Goal: Information Seeking & Learning: Learn about a topic

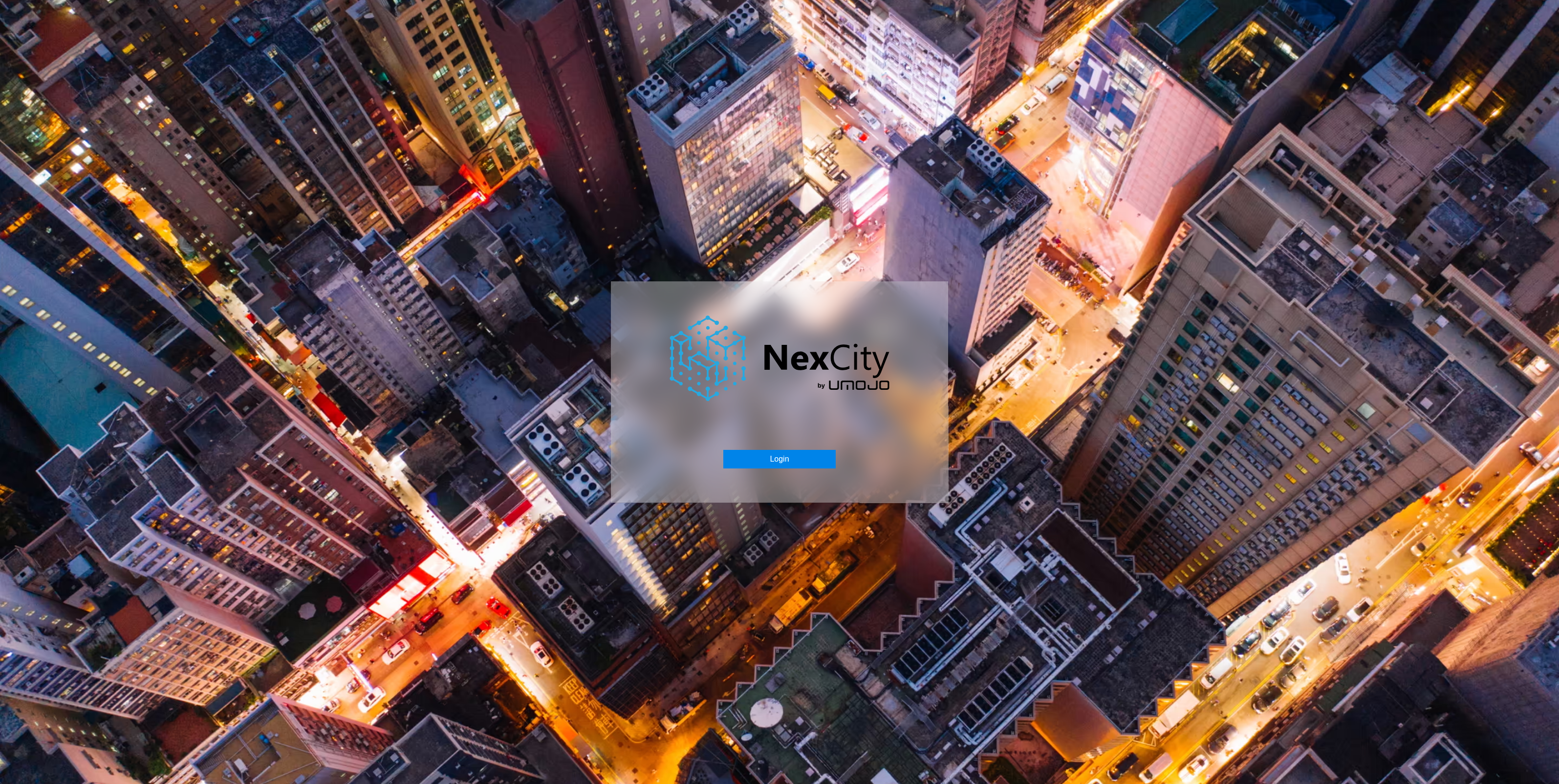
click at [783, 460] on button "Login" at bounding box center [779, 459] width 112 height 19
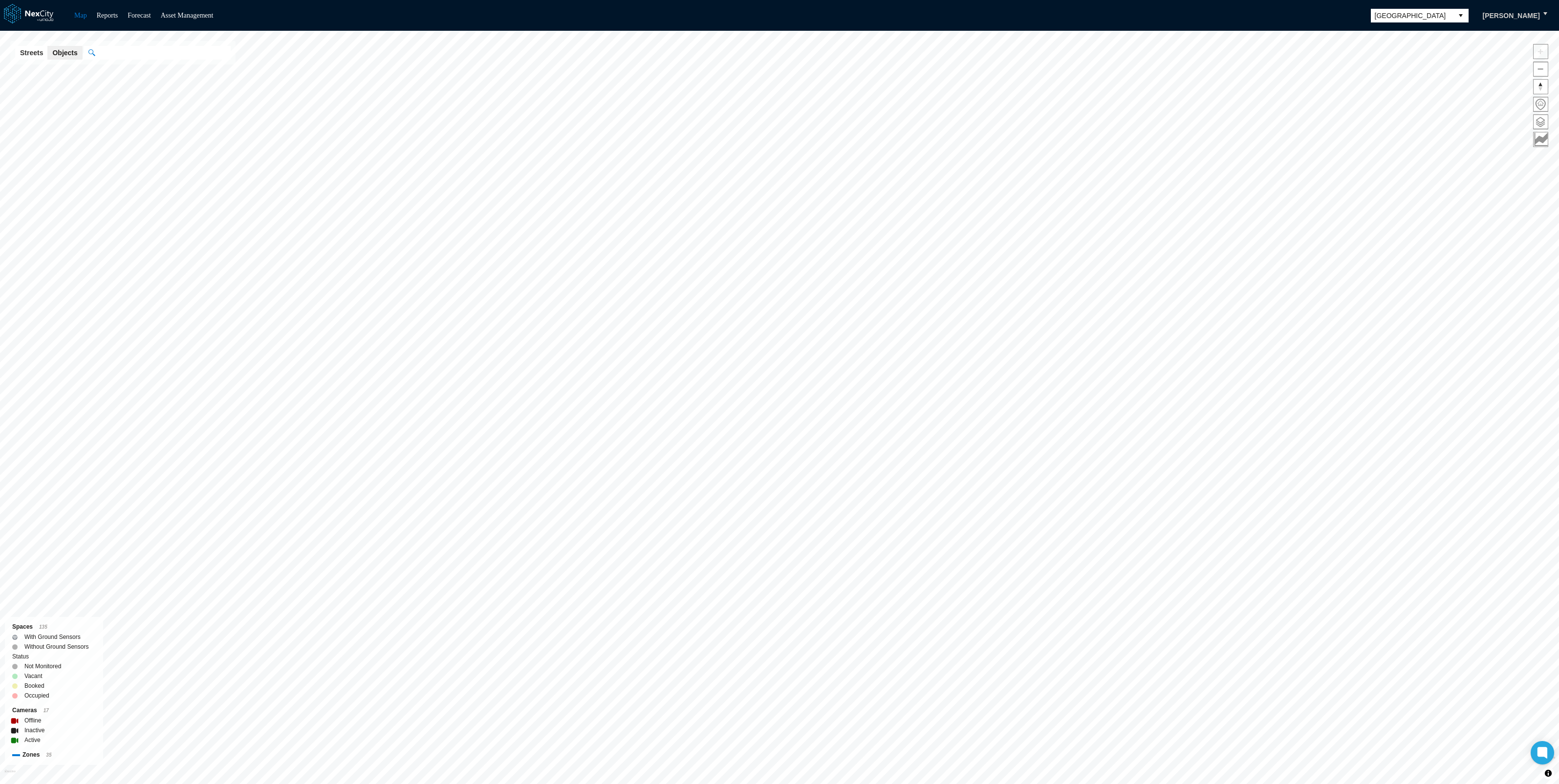
click at [1402, 19] on span "[GEOGRAPHIC_DATA]" at bounding box center [1411, 15] width 82 height 13
click at [1405, 113] on li "[GEOGRAPHIC_DATA][PERSON_NAME]" at bounding box center [1422, 123] width 98 height 27
click at [1540, 115] on span at bounding box center [1540, 122] width 14 height 14
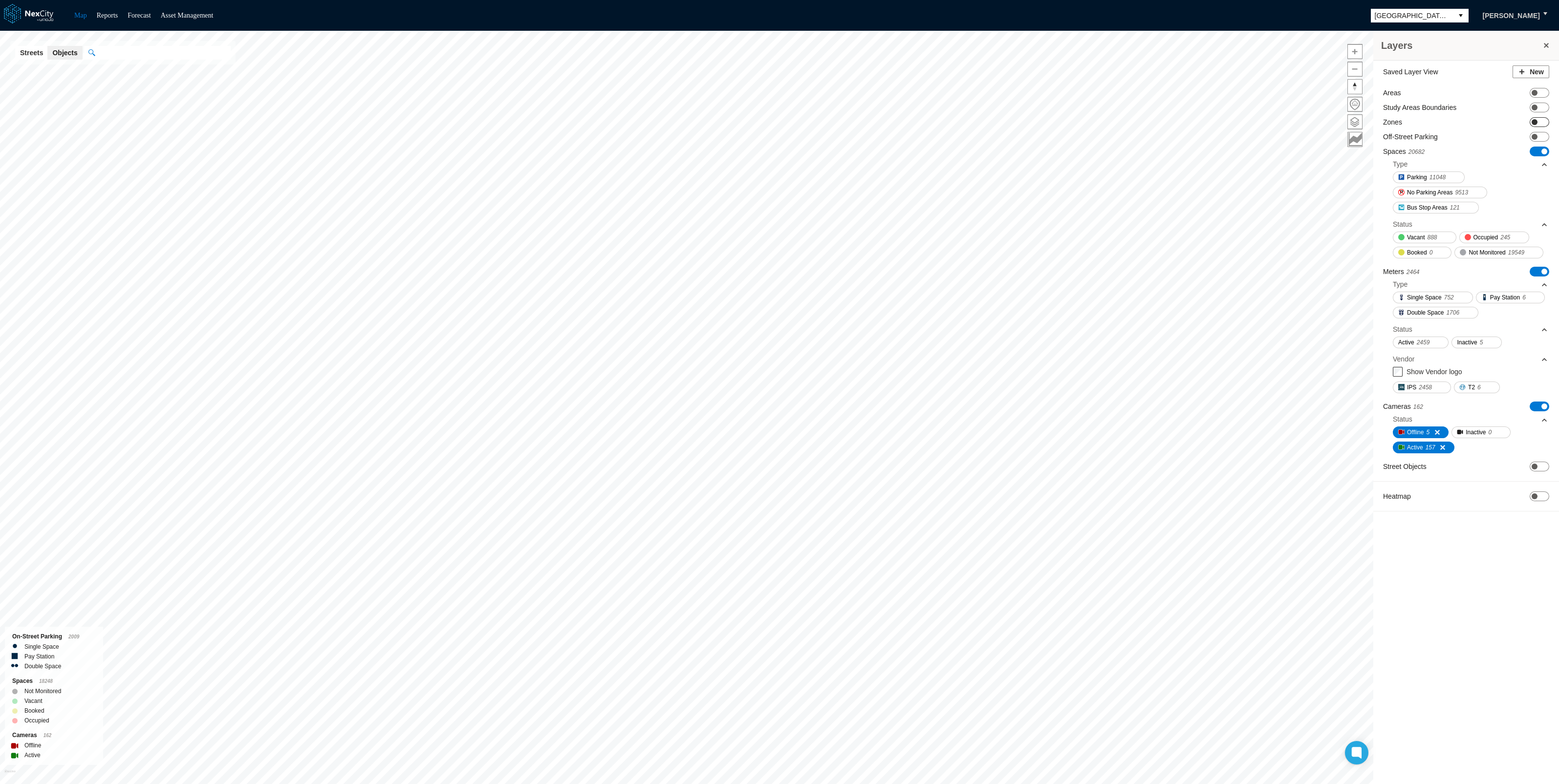
click at [1534, 119] on span at bounding box center [1534, 122] width 6 height 6
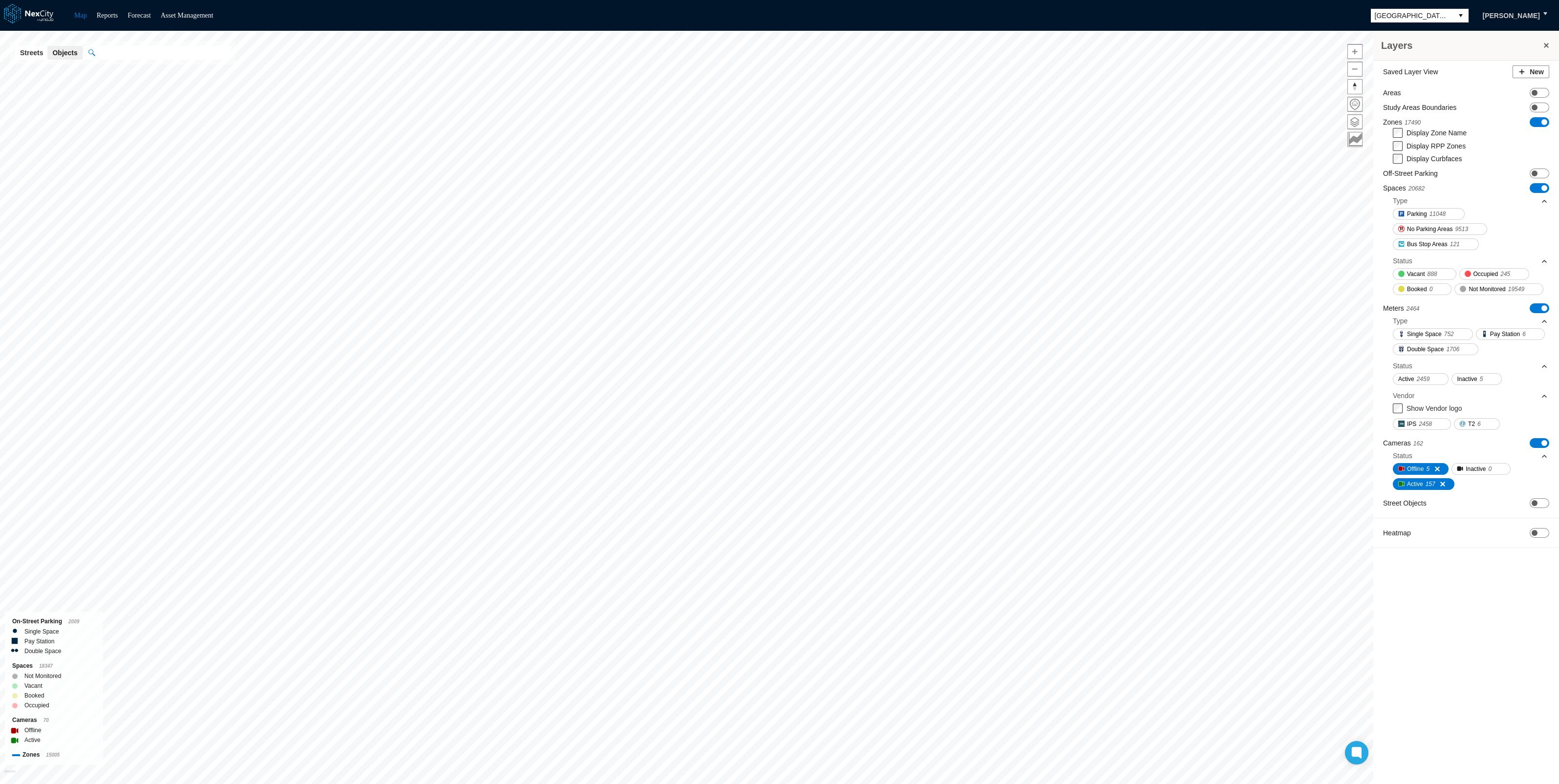
click at [814, 783] on html "Map Reports Forecast Asset Management [GEOGRAPHIC_DATA][PERSON_NAME] Layers Sav…" at bounding box center [779, 392] width 1559 height 784
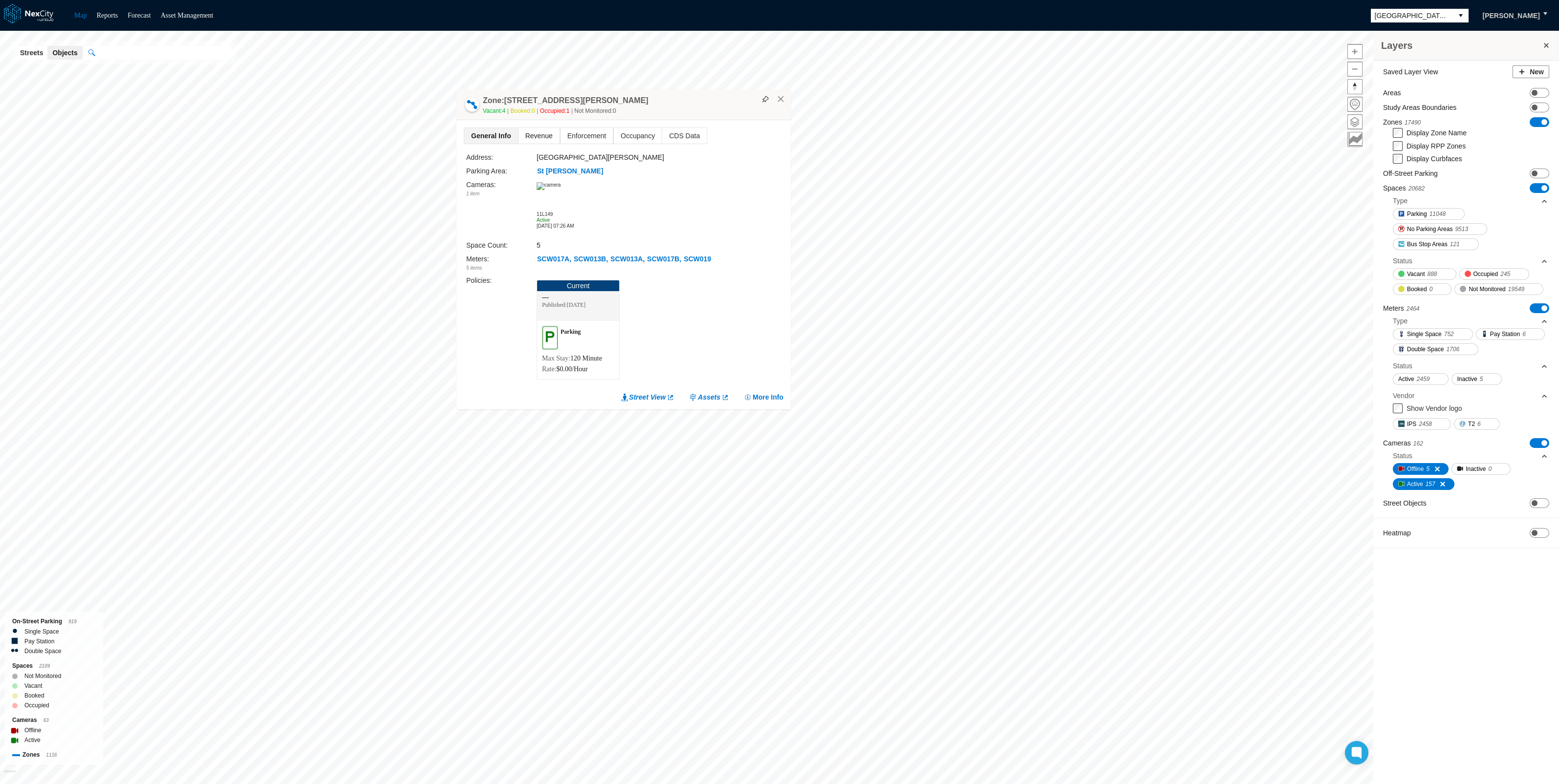
click at [533, 132] on span "Revenue" at bounding box center [539, 136] width 41 height 16
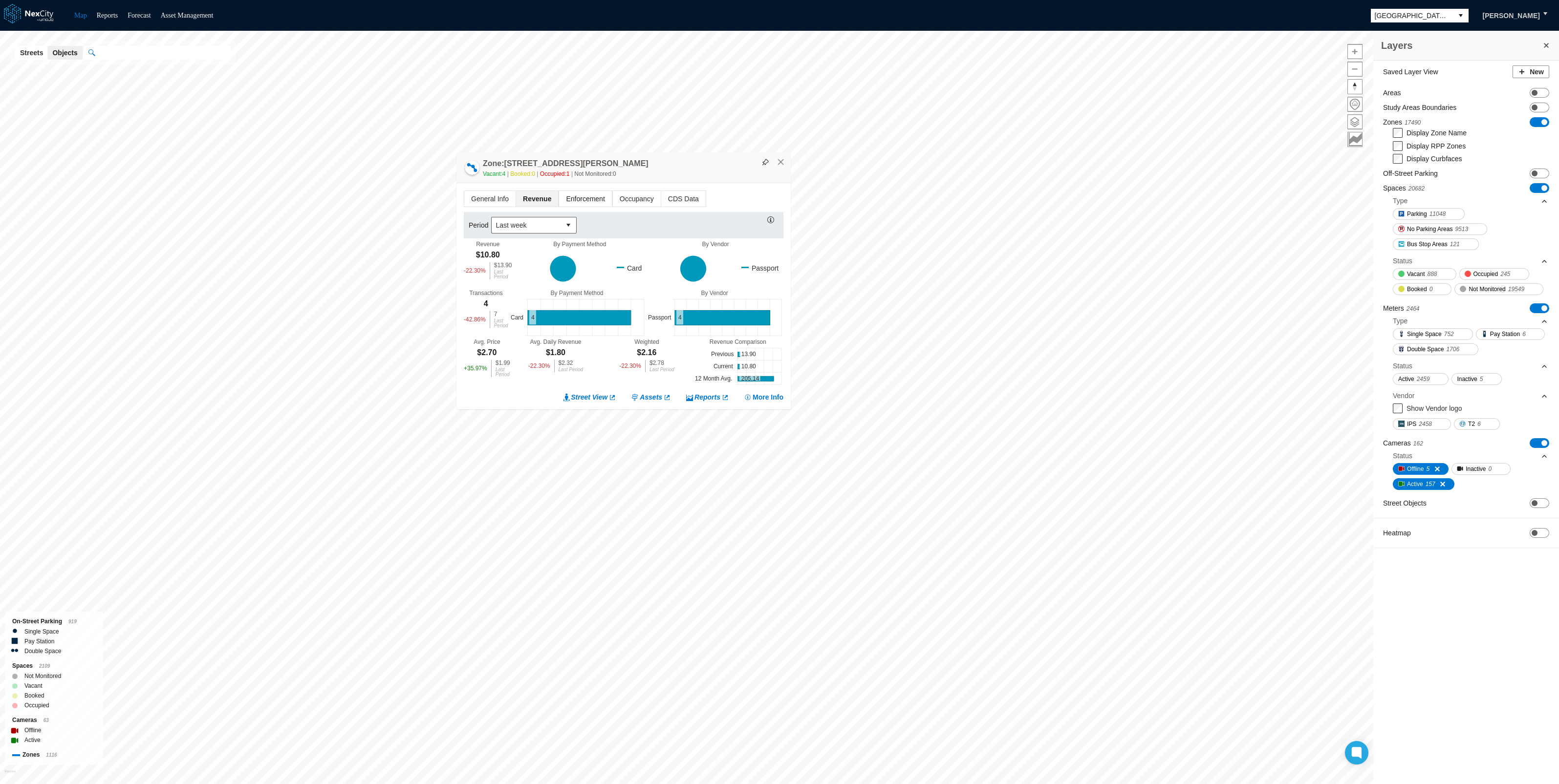
click at [589, 194] on span "Enforcement" at bounding box center [585, 199] width 52 height 16
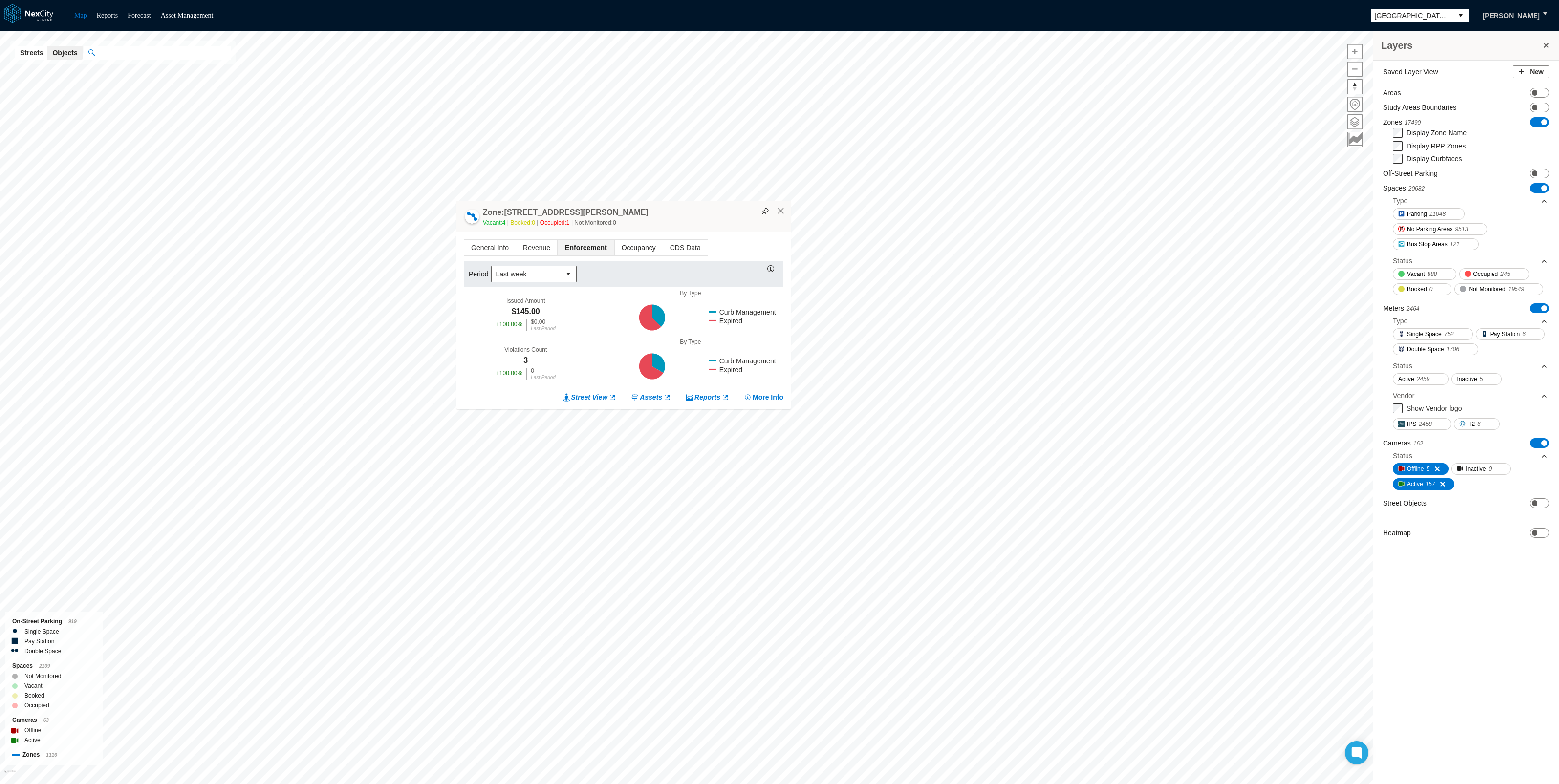
click at [630, 248] on span "Occupancy" at bounding box center [638, 247] width 48 height 16
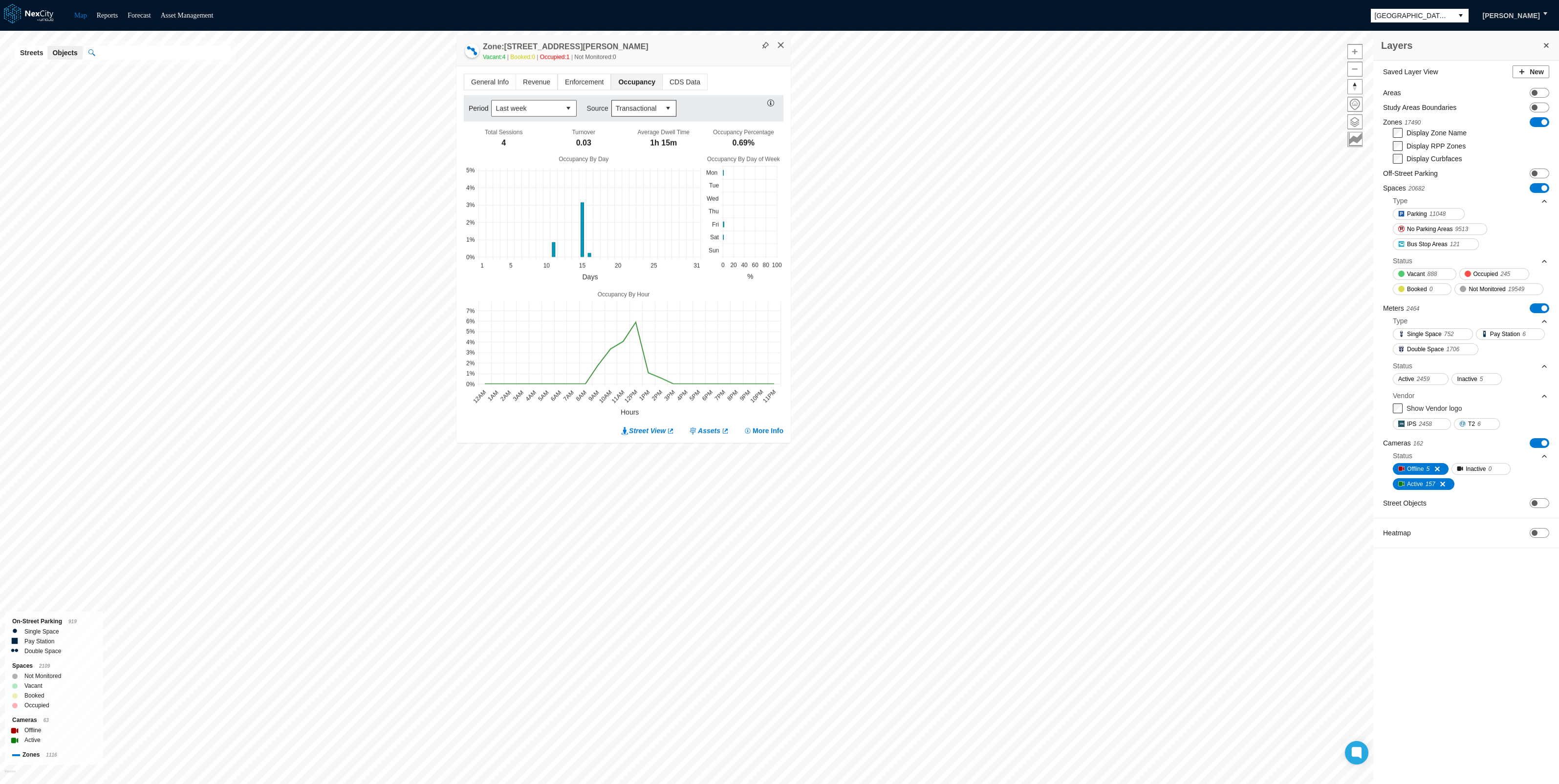
click at [779, 42] on button "×" at bounding box center [781, 45] width 9 height 9
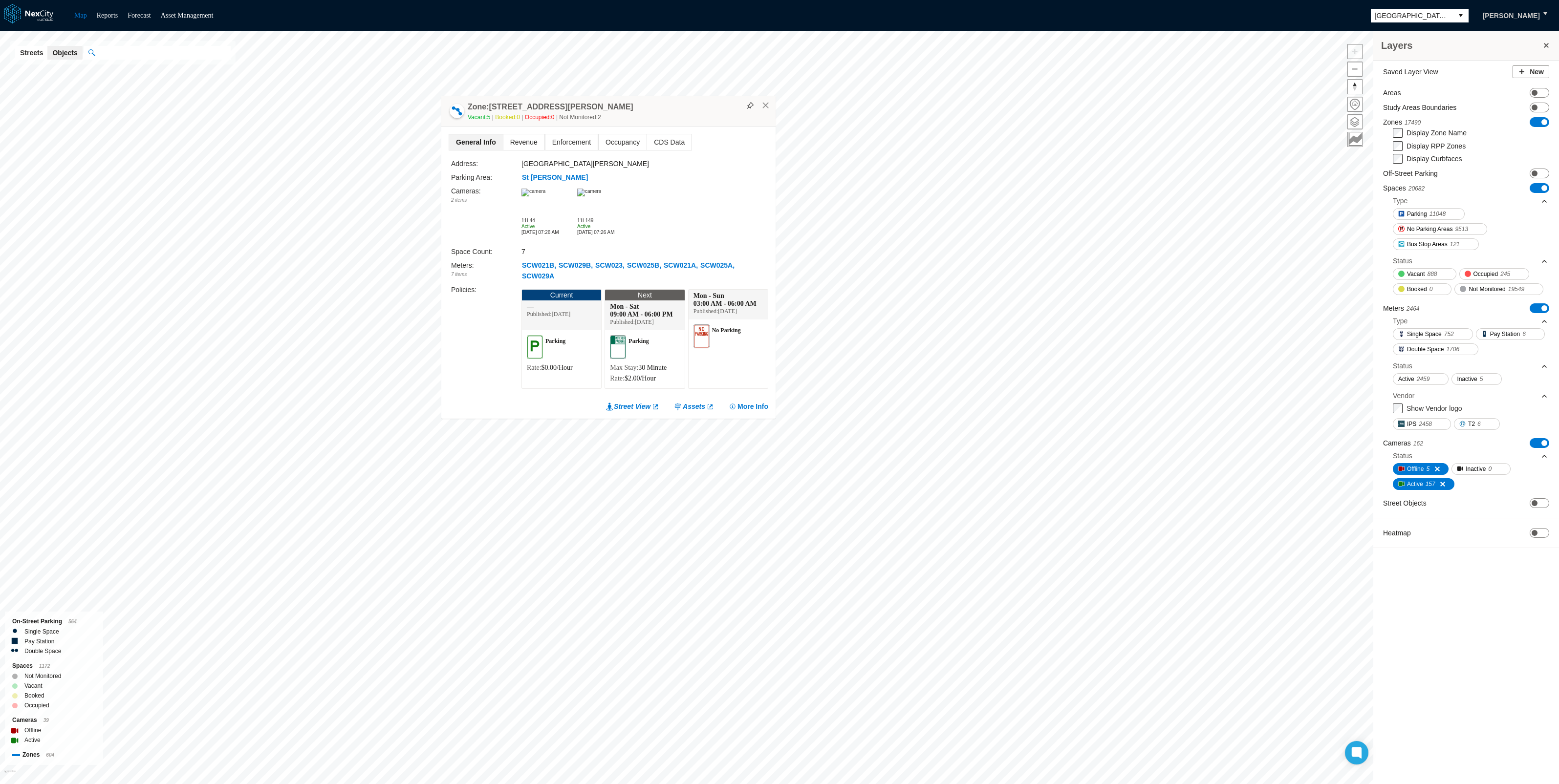
click at [520, 141] on span "Revenue" at bounding box center [523, 142] width 41 height 16
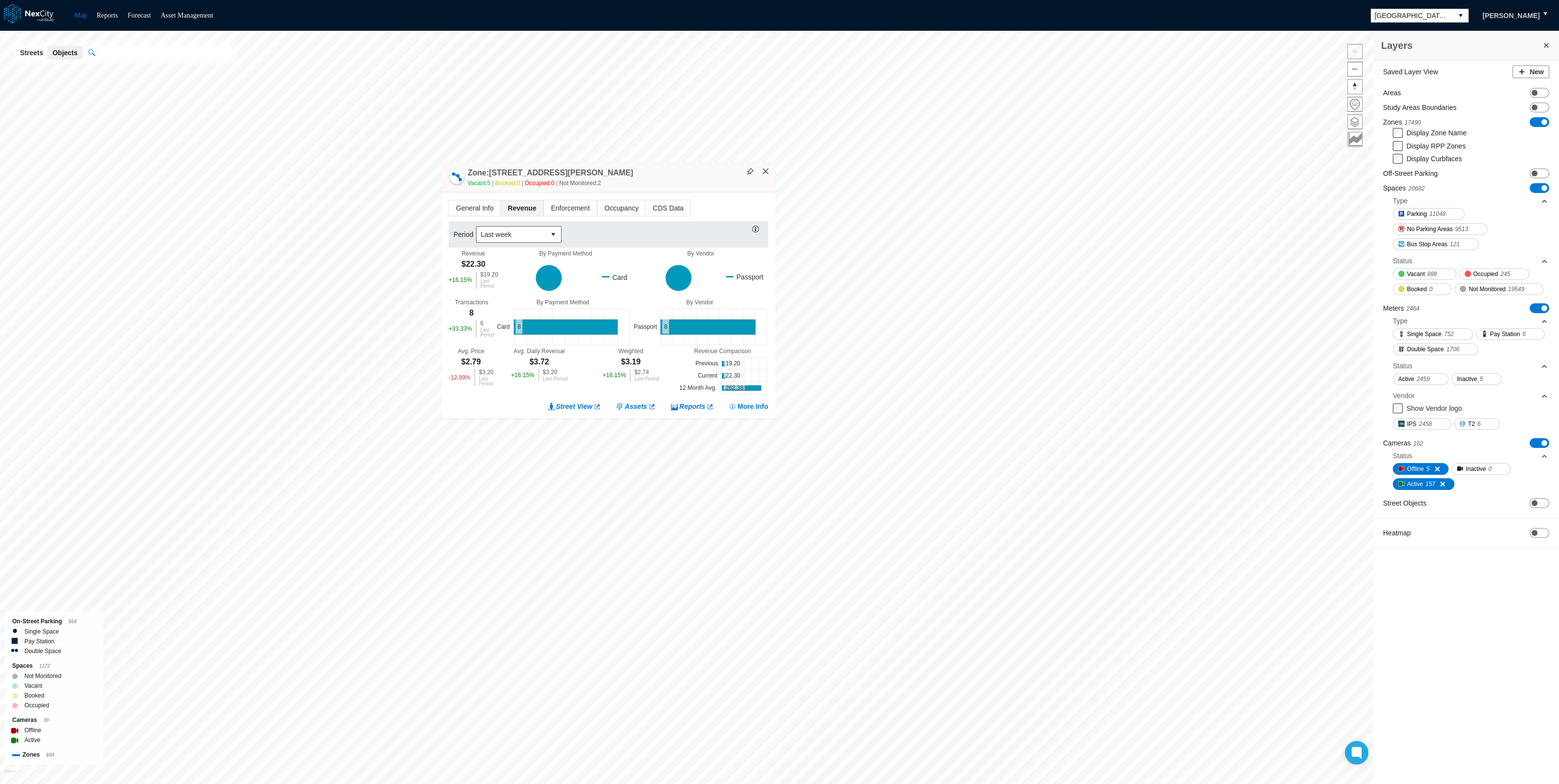
click at [768, 173] on button "×" at bounding box center [766, 171] width 9 height 9
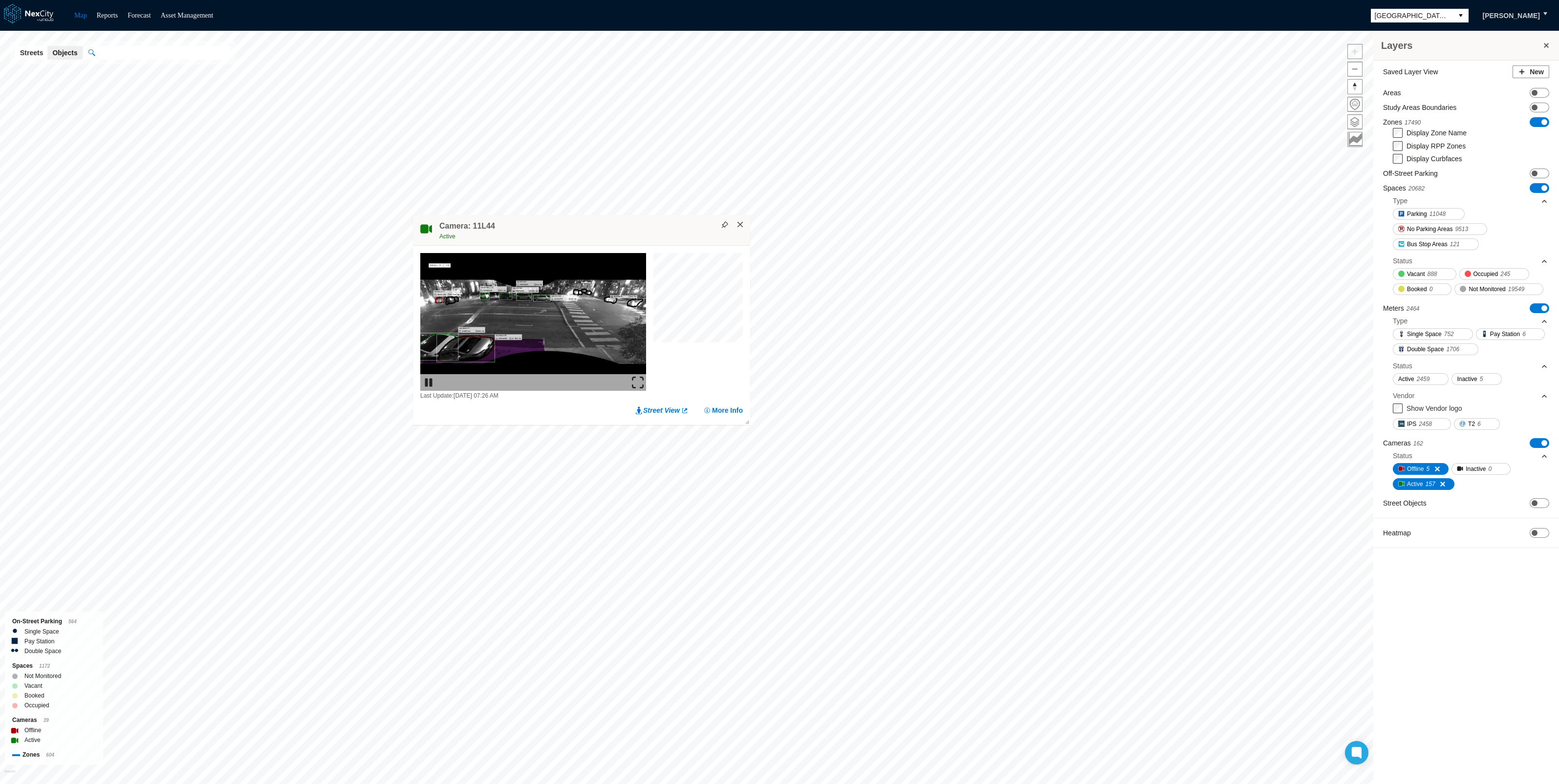
click at [740, 225] on button "×" at bounding box center [740, 225] width 9 height 9
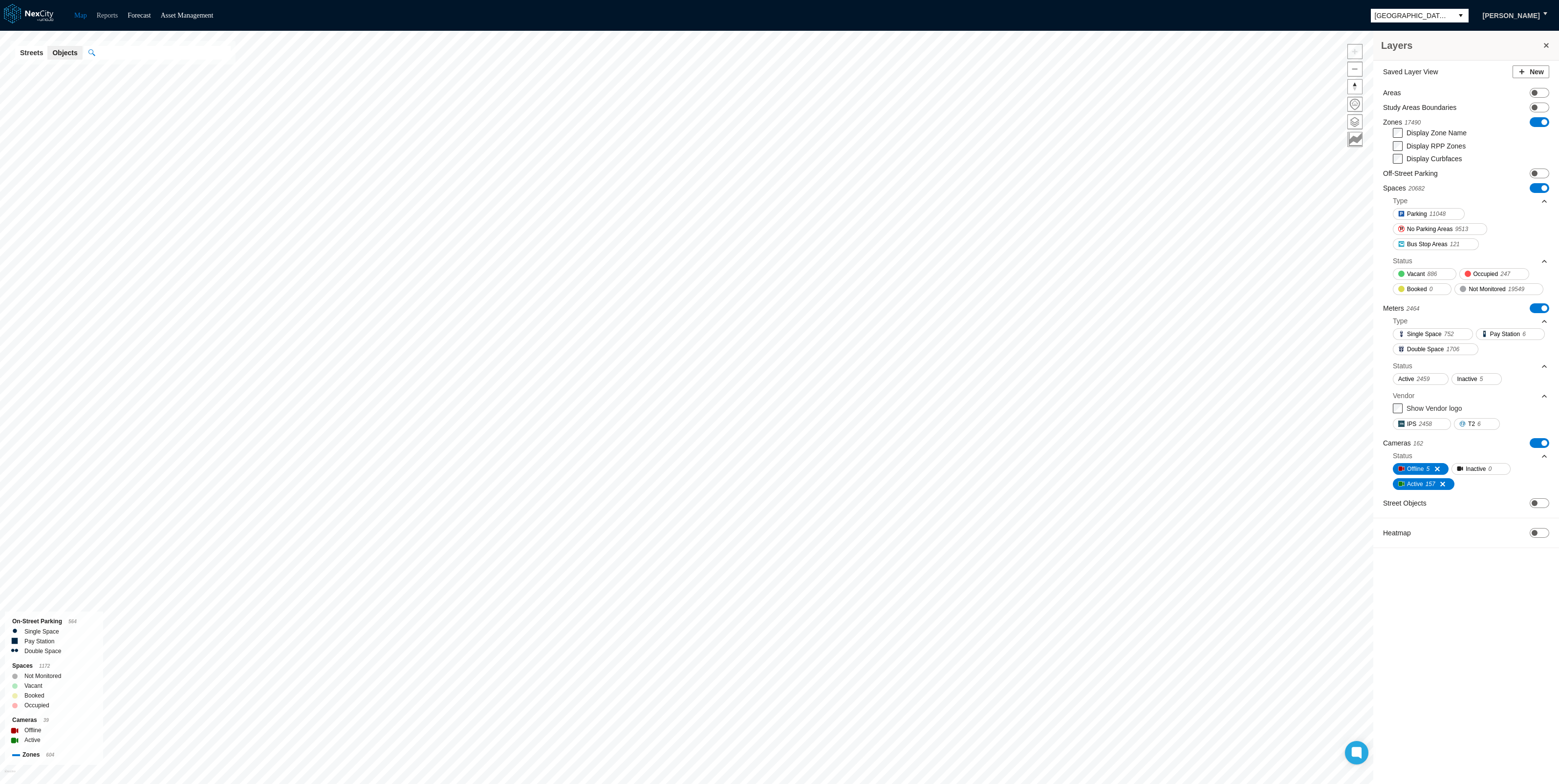
click at [115, 18] on link "Reports" at bounding box center [107, 15] width 21 height 7
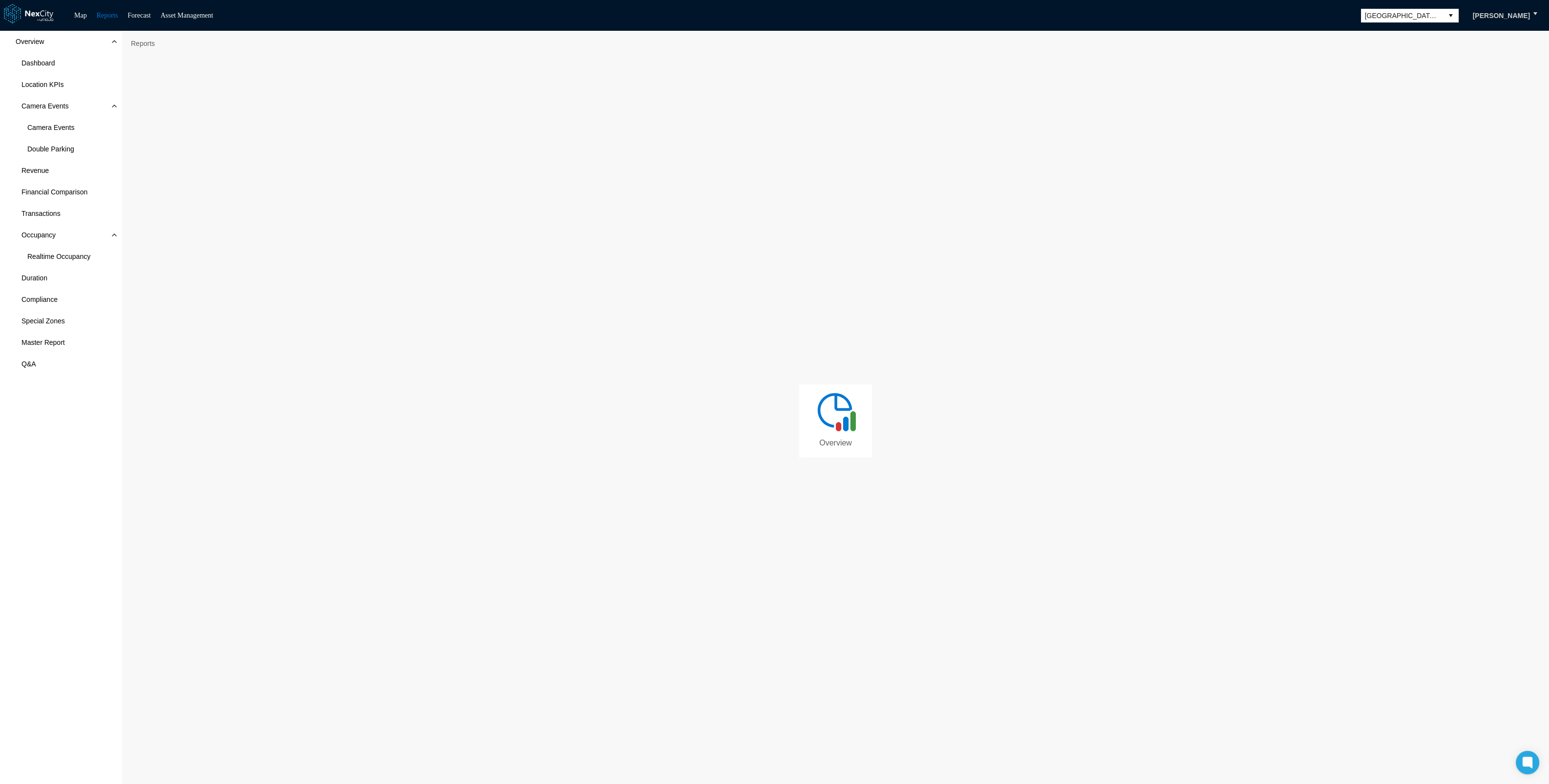
click at [879, 424] on div "Overview" at bounding box center [836, 421] width 1417 height 729
click at [845, 429] on img at bounding box center [836, 411] width 44 height 44
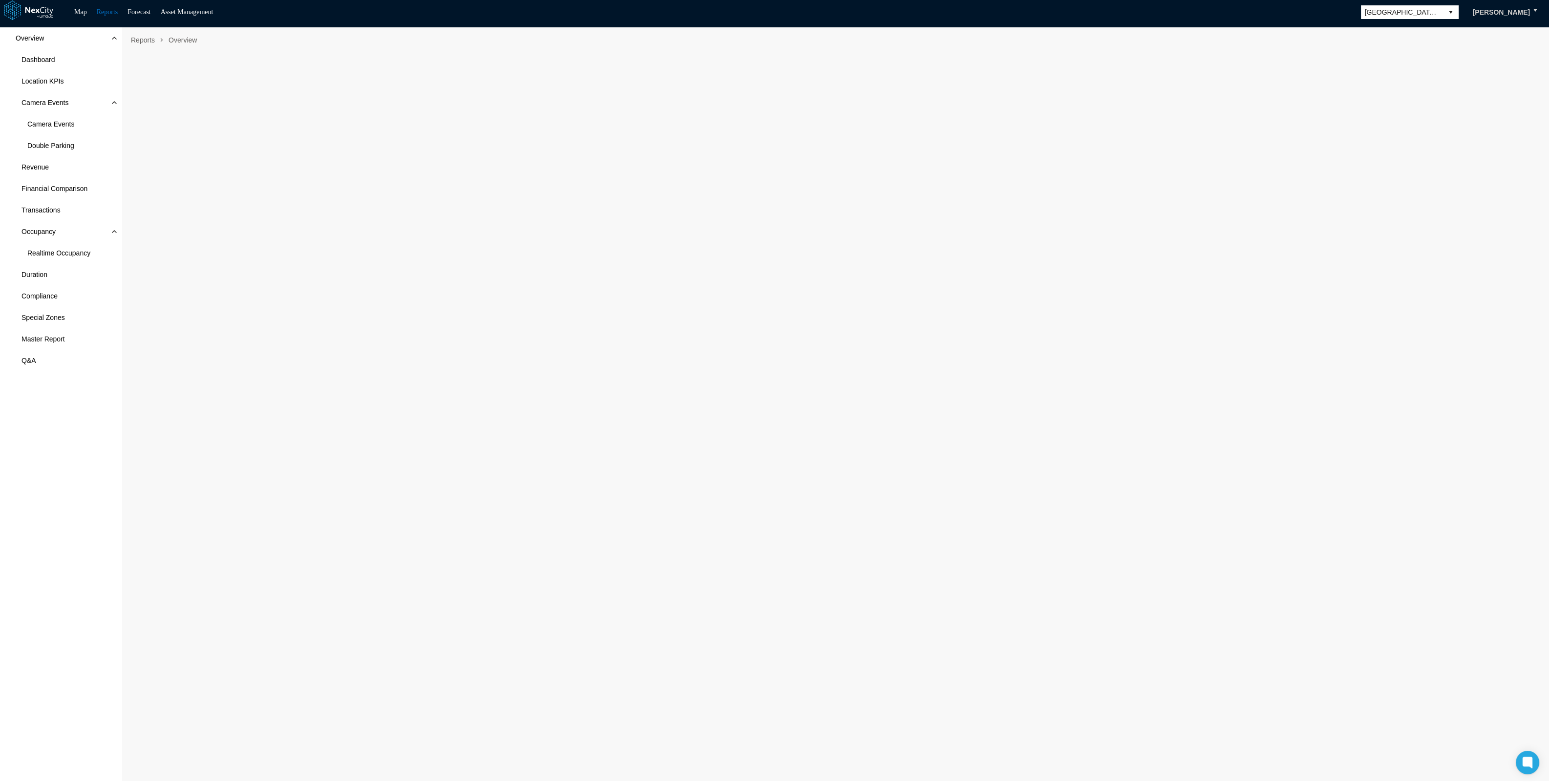
scroll to position [5, 0]
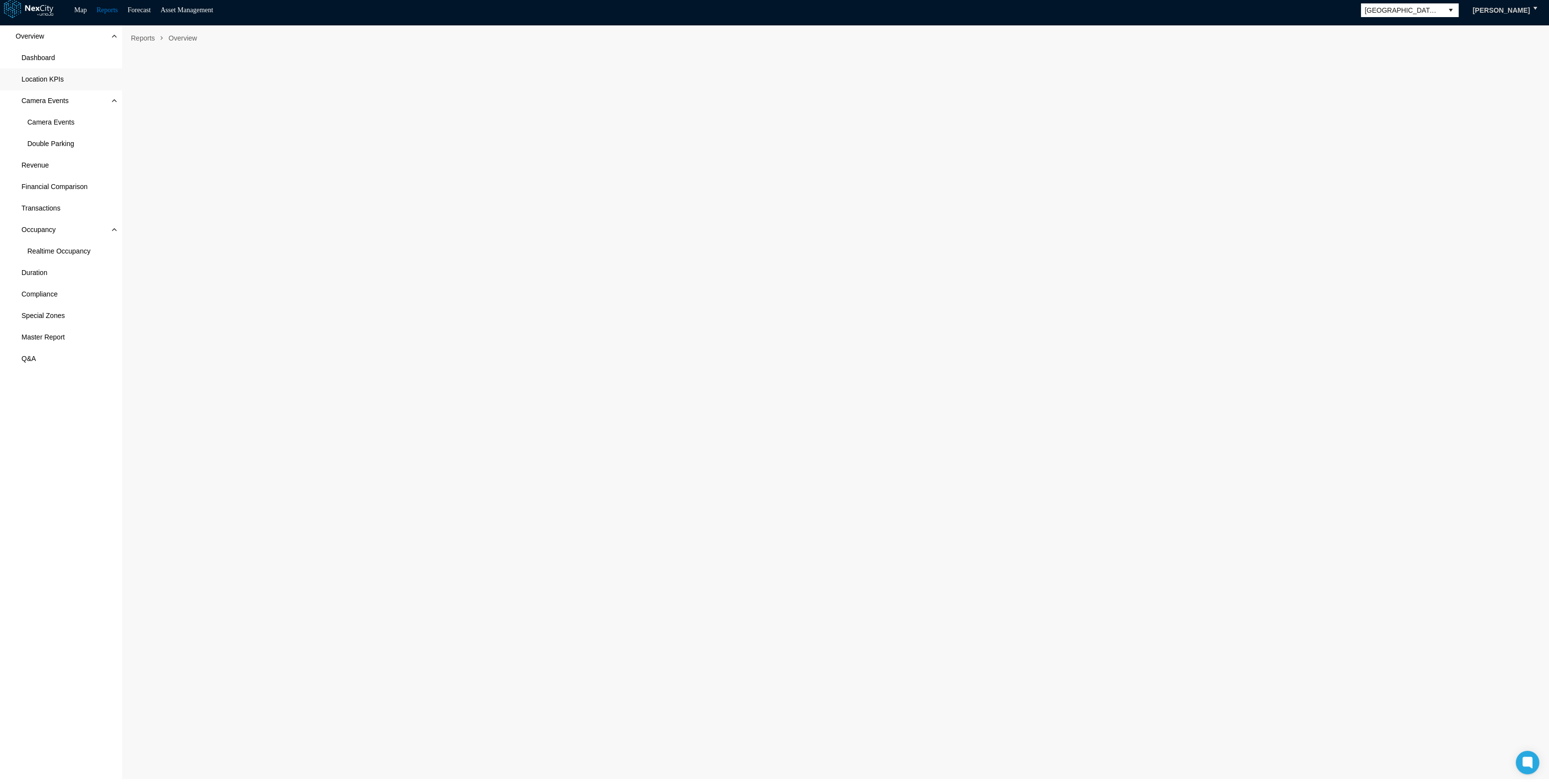
click at [44, 80] on span "Location KPIs" at bounding box center [42, 79] width 42 height 10
click at [44, 118] on span "Camera Events" at bounding box center [50, 122] width 47 height 10
click at [52, 139] on span "Double Parking" at bounding box center [50, 143] width 47 height 10
